Goal: Task Accomplishment & Management: Use online tool/utility

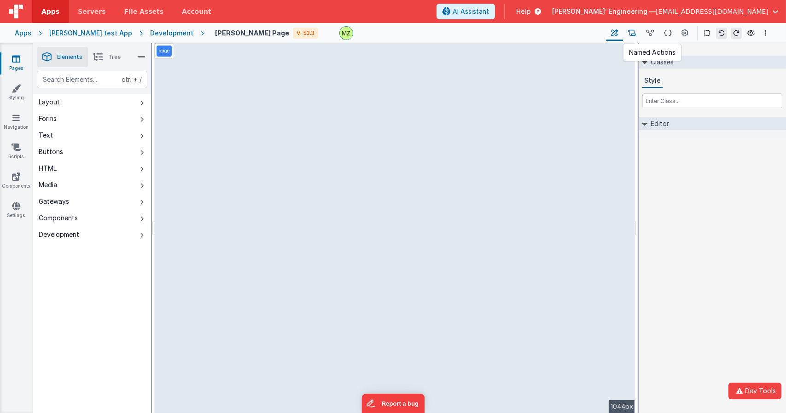
click at [636, 34] on icon at bounding box center [632, 34] width 8 height 10
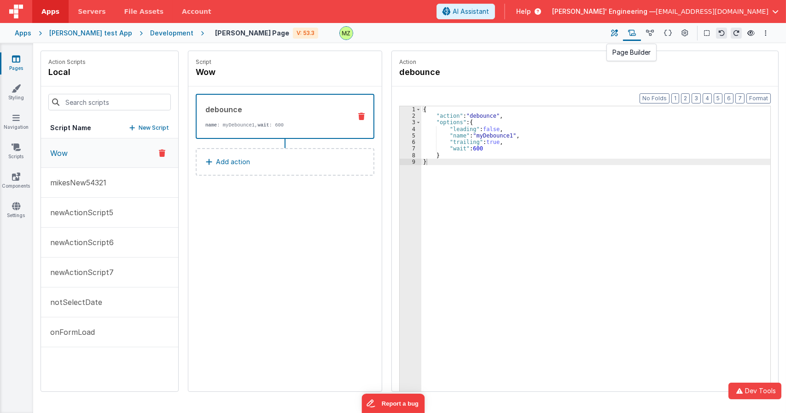
click at [618, 32] on icon at bounding box center [614, 34] width 7 height 10
click at [614, 33] on icon at bounding box center [614, 34] width 7 height 10
click at [617, 32] on icon at bounding box center [614, 34] width 7 height 10
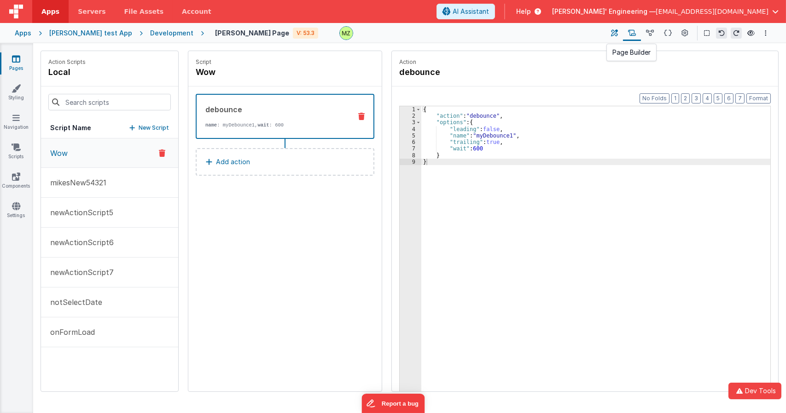
click at [617, 32] on icon at bounding box center [614, 34] width 7 height 10
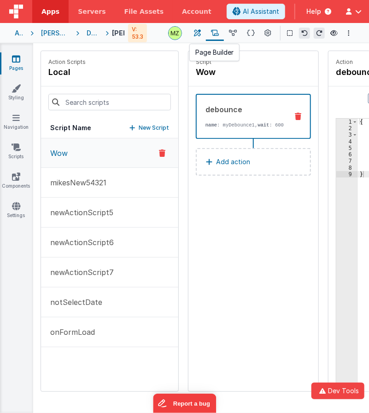
click at [198, 31] on icon at bounding box center [197, 34] width 7 height 10
click at [298, 284] on div "Script Wow debounce name : myDebounce1, wait : 600 Add action" at bounding box center [253, 221] width 130 height 341
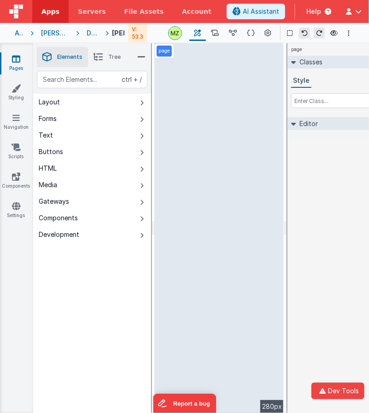
select select "required"
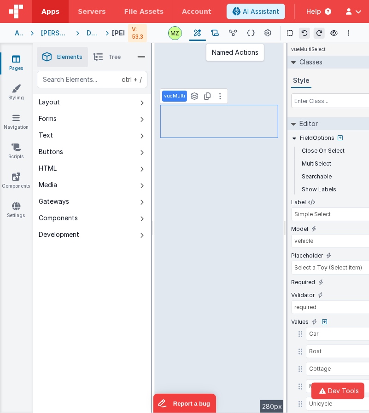
click at [214, 35] on icon at bounding box center [215, 34] width 8 height 10
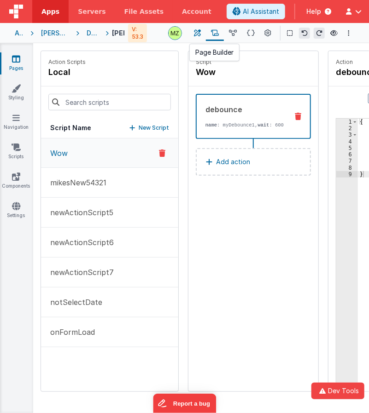
click at [201, 32] on icon at bounding box center [197, 34] width 7 height 10
click at [200, 33] on icon at bounding box center [197, 34] width 7 height 10
click at [307, 245] on div "Script Wow debounce name : myDebounce1, wait : 600 Add action" at bounding box center [253, 221] width 130 height 341
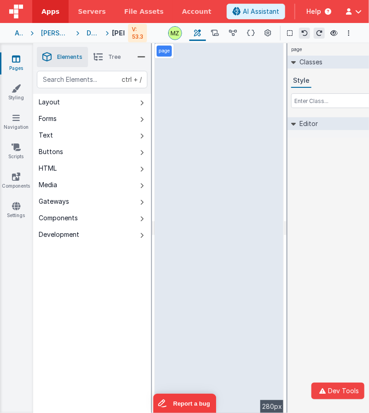
select select "required"
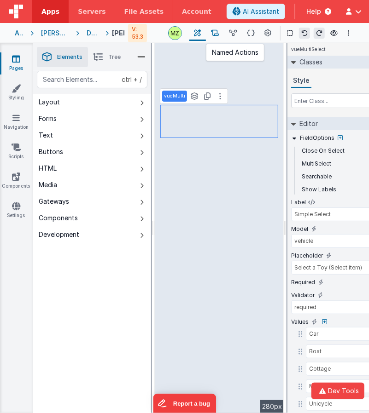
click at [208, 35] on button at bounding box center [215, 33] width 18 height 16
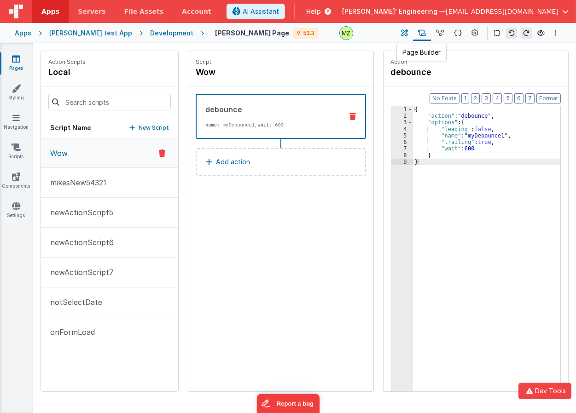
click at [368, 33] on button at bounding box center [404, 33] width 17 height 16
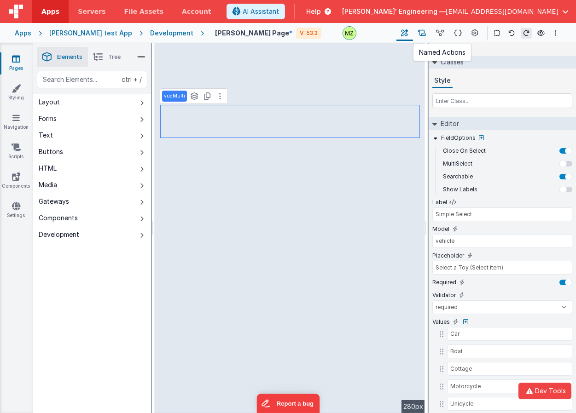
click at [368, 33] on icon at bounding box center [422, 34] width 8 height 10
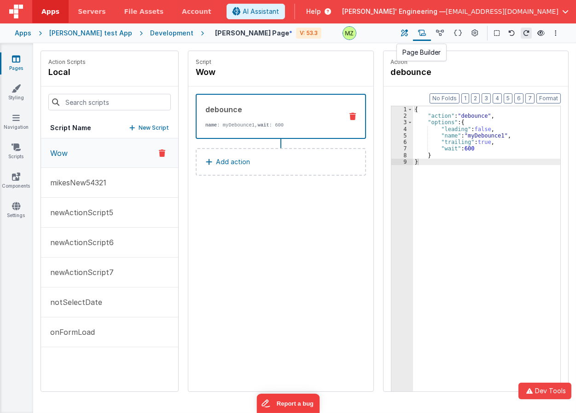
click at [368, 36] on icon at bounding box center [404, 34] width 7 height 10
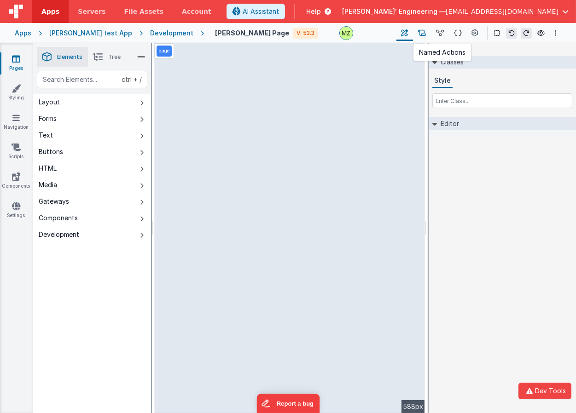
click at [425, 33] on icon at bounding box center [422, 34] width 8 height 10
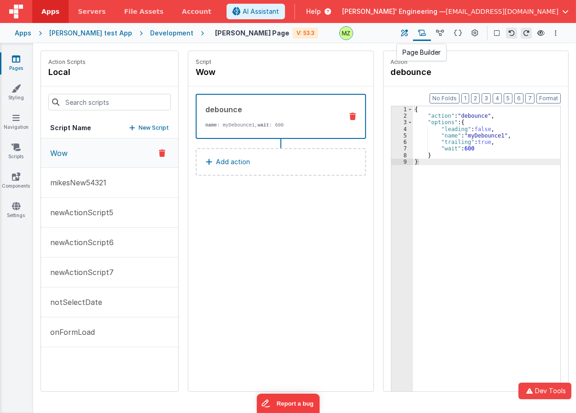
click at [411, 32] on button at bounding box center [404, 33] width 17 height 16
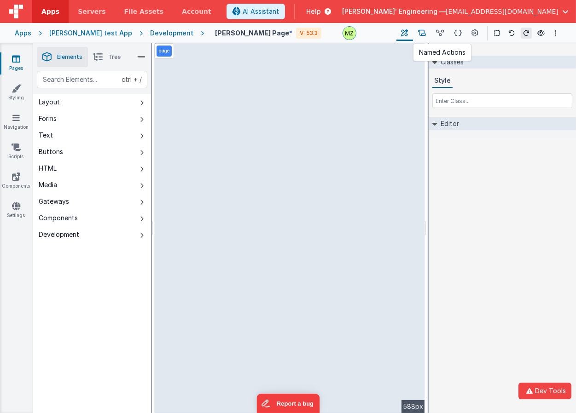
click at [419, 32] on icon at bounding box center [422, 34] width 8 height 10
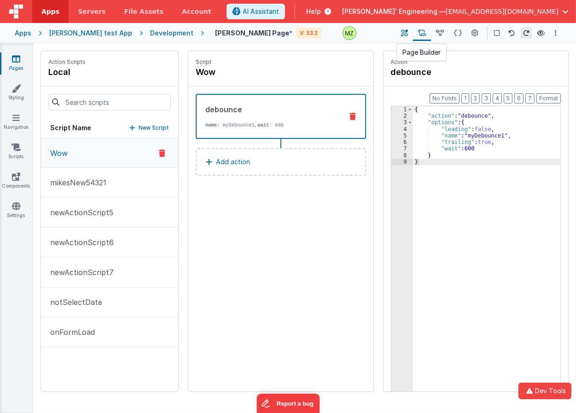
click at [407, 31] on icon at bounding box center [404, 34] width 7 height 10
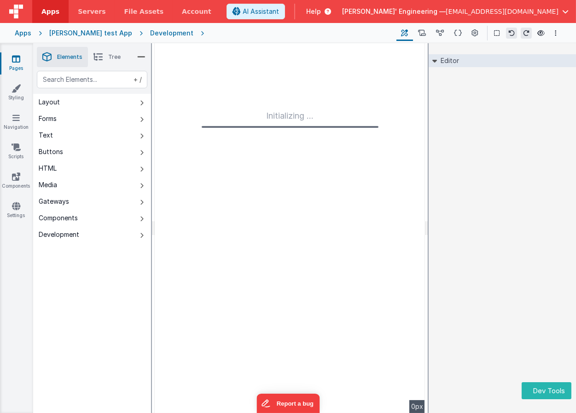
click at [499, 173] on div "Editor DEV: Focus DEV: builderToggleConditionalCSS DEV: Remove DND DEV: updateS…" at bounding box center [501, 228] width 147 height 370
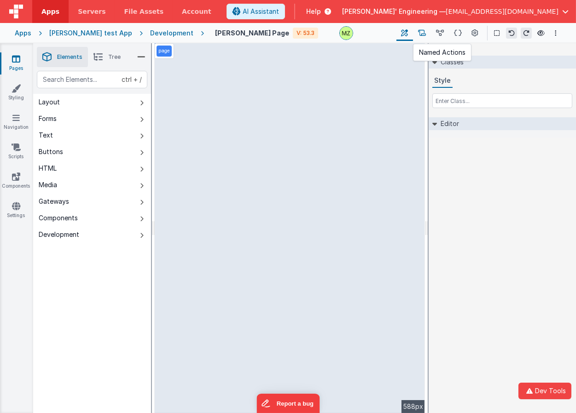
click at [422, 34] on icon at bounding box center [422, 34] width 8 height 10
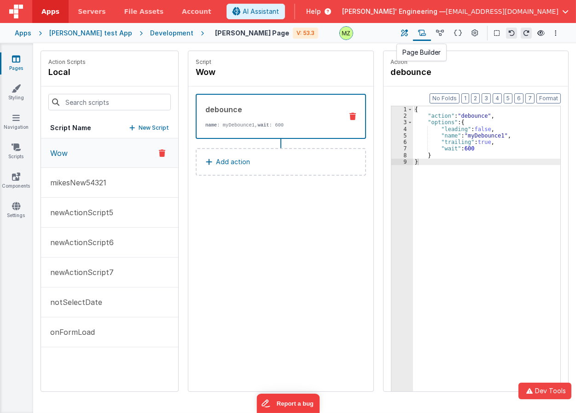
click at [408, 30] on button at bounding box center [404, 33] width 17 height 16
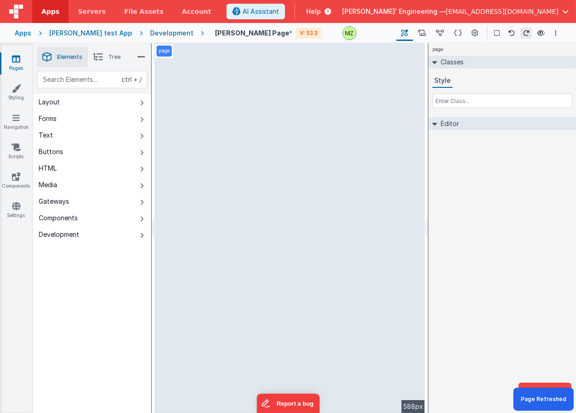
click at [476, 252] on div "page Classes Style Editor DEV: Focus DEV: builderToggleConditionalCSS DEV: Remo…" at bounding box center [501, 228] width 147 height 370
select select "required"
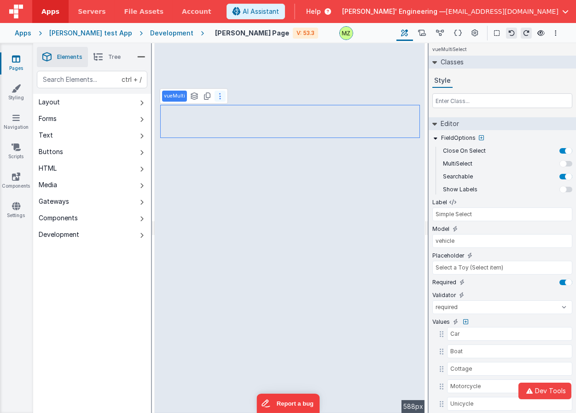
click at [216, 94] on button at bounding box center [219, 96] width 11 height 11
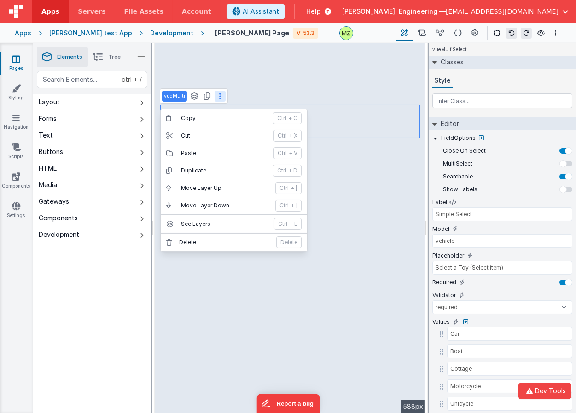
click at [220, 98] on button at bounding box center [219, 96] width 11 height 11
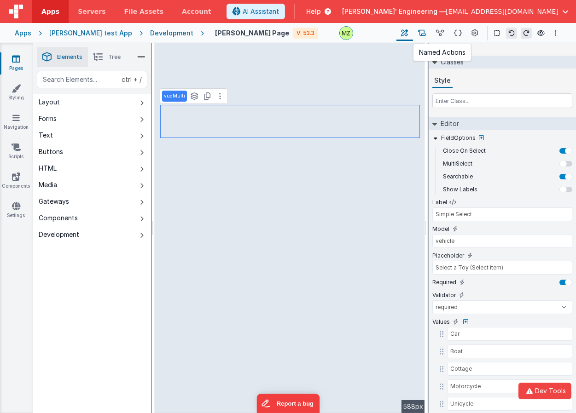
click at [420, 30] on icon at bounding box center [422, 34] width 8 height 10
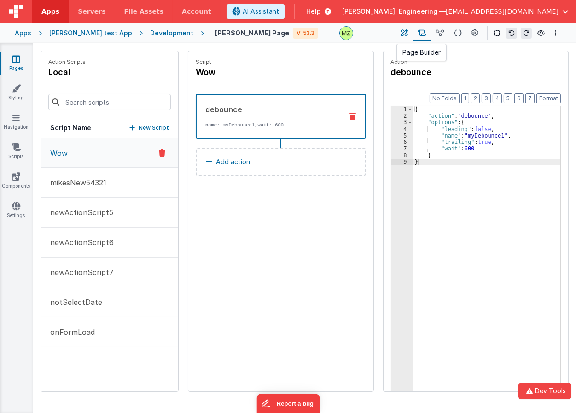
click at [404, 31] on icon at bounding box center [404, 34] width 7 height 10
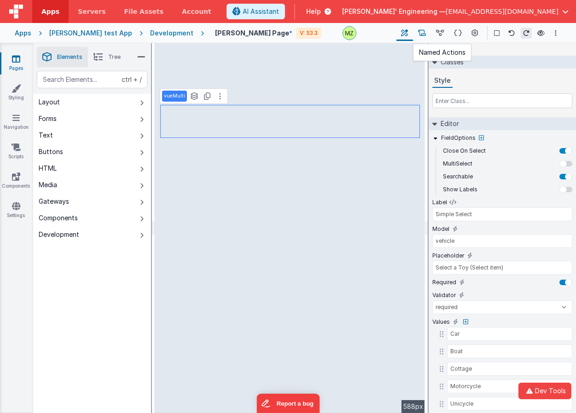
click at [418, 31] on button at bounding box center [422, 33] width 18 height 16
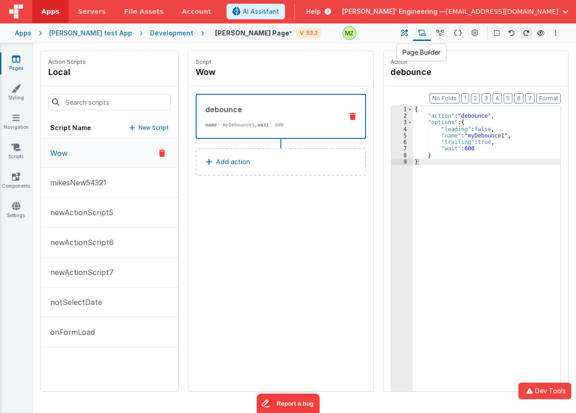
click at [407, 32] on icon at bounding box center [404, 34] width 7 height 10
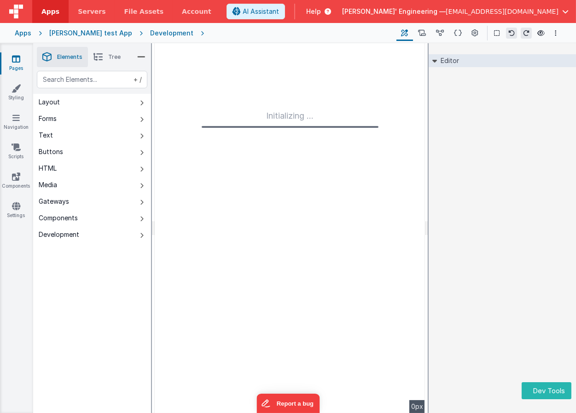
click at [530, 231] on div "Editor DEV: Focus DEV: builderToggleConditionalCSS DEV: Remove DND DEV: updateS…" at bounding box center [501, 228] width 147 height 370
click at [490, 175] on div "Editor DEV: Focus DEV: builderToggleConditionalCSS DEV: Remove DND DEV: updateS…" at bounding box center [501, 228] width 147 height 370
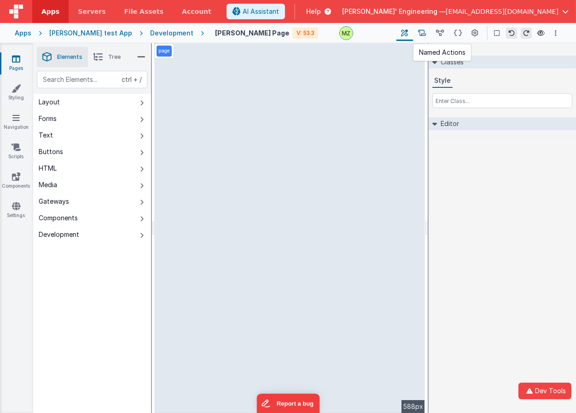
click at [424, 31] on icon at bounding box center [422, 34] width 8 height 10
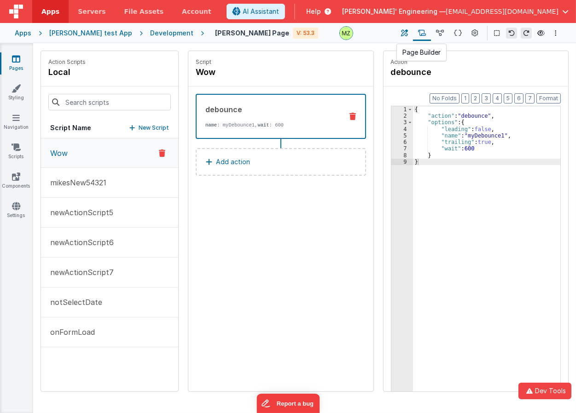
click at [408, 29] on icon at bounding box center [404, 34] width 7 height 10
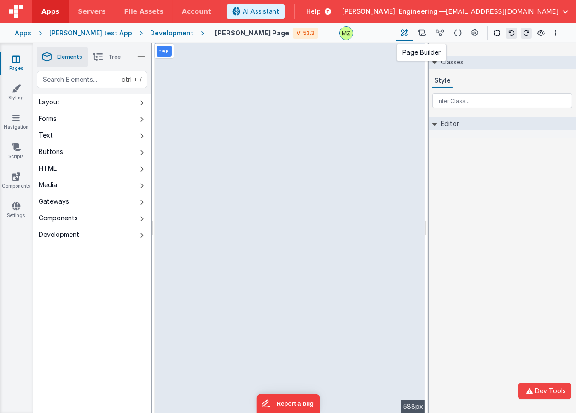
click at [403, 33] on icon at bounding box center [404, 34] width 7 height 10
click at [404, 33] on icon at bounding box center [404, 34] width 7 height 10
click at [418, 32] on button at bounding box center [422, 33] width 18 height 16
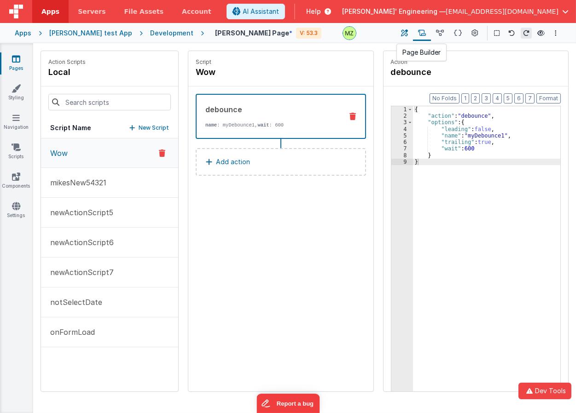
click at [410, 35] on button at bounding box center [404, 33] width 17 height 16
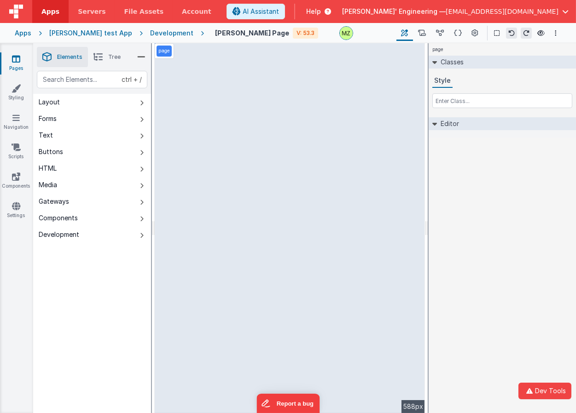
click at [532, 300] on div "page Classes Style Editor DEV: Focus DEV: builderToggleConditionalCSS DEV: Remo…" at bounding box center [501, 228] width 147 height 370
click at [405, 34] on icon at bounding box center [404, 34] width 7 height 10
click at [419, 34] on icon at bounding box center [422, 34] width 8 height 10
click at [408, 34] on icon at bounding box center [404, 34] width 7 height 10
click at [418, 35] on button at bounding box center [422, 33] width 18 height 16
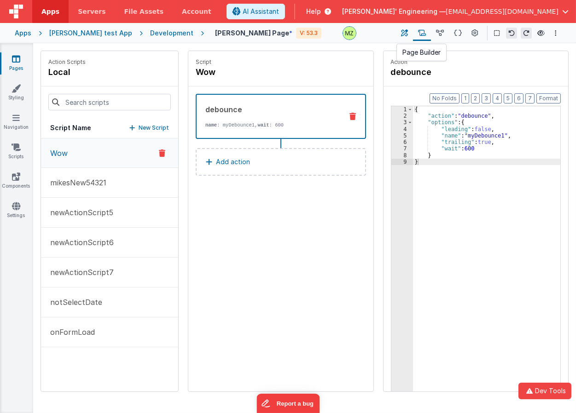
click at [410, 35] on button at bounding box center [404, 33] width 17 height 16
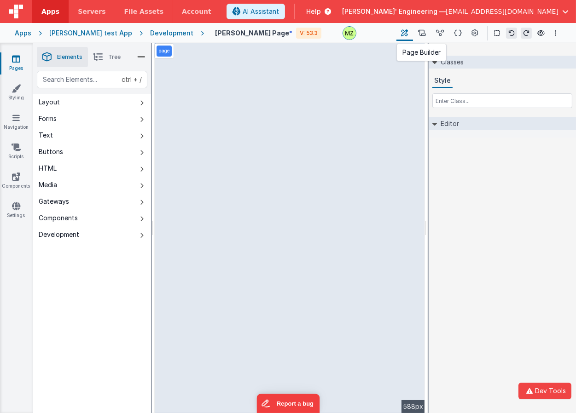
click at [410, 35] on button at bounding box center [404, 33] width 17 height 16
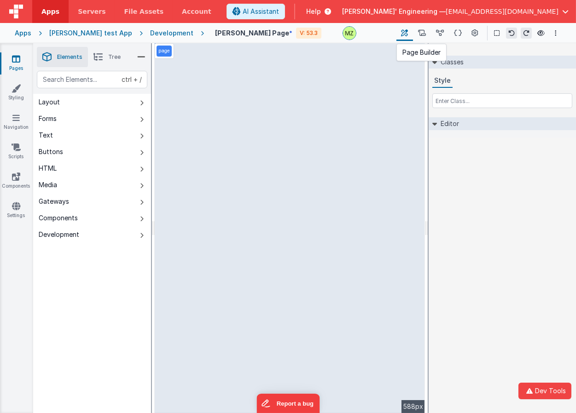
click at [410, 35] on button at bounding box center [404, 33] width 17 height 16
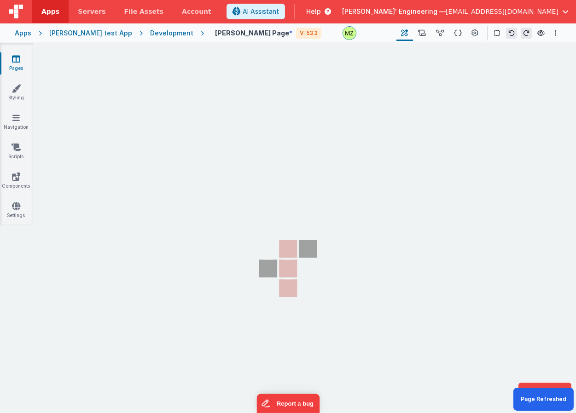
click at [393, 128] on section "Pages Styling Navigation Scripts Components Settings" at bounding box center [288, 237] width 576 height 389
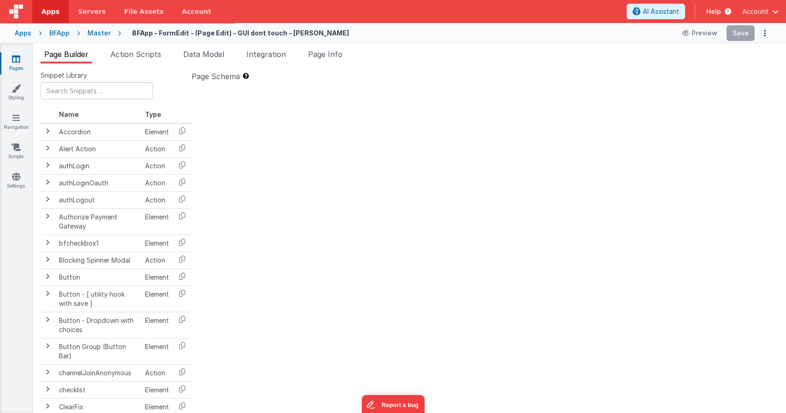
type textarea "Dnd version - my baby, please don't touch"
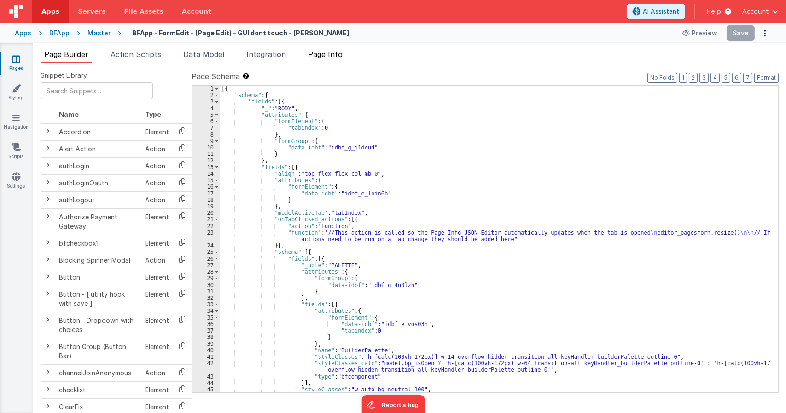
click at [340, 61] on li "Page Info" at bounding box center [325, 56] width 42 height 15
